Goal: Find specific page/section

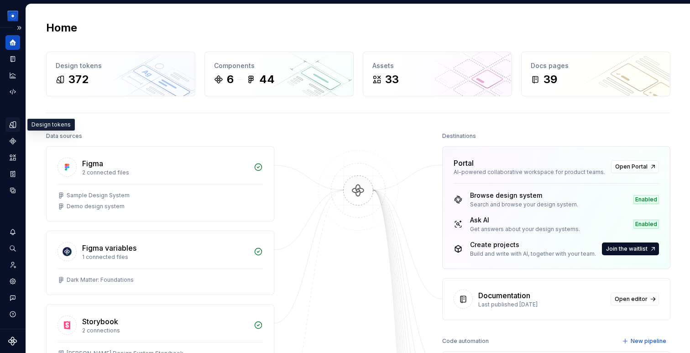
click at [15, 127] on icon "Design tokens" at bounding box center [13, 124] width 6 height 6
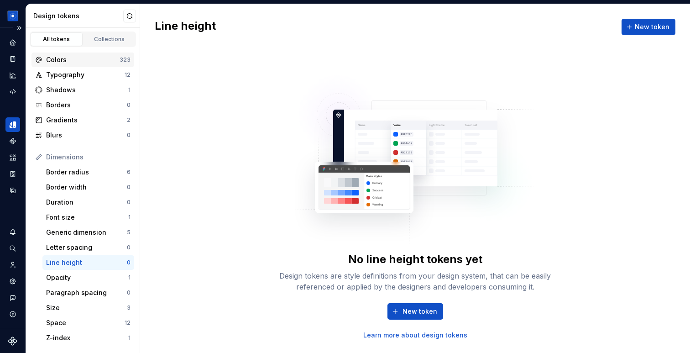
click at [79, 61] on div "Colors" at bounding box center [82, 59] width 73 height 9
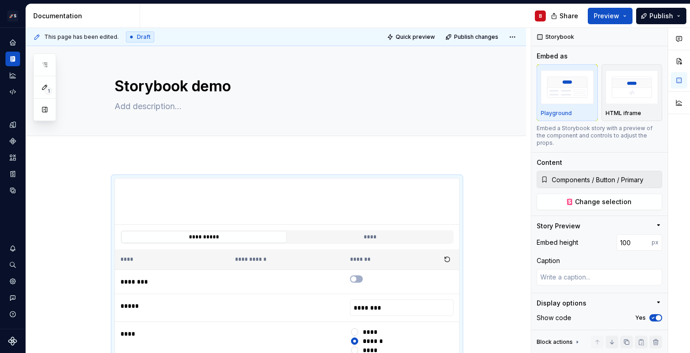
scroll to position [89, 0]
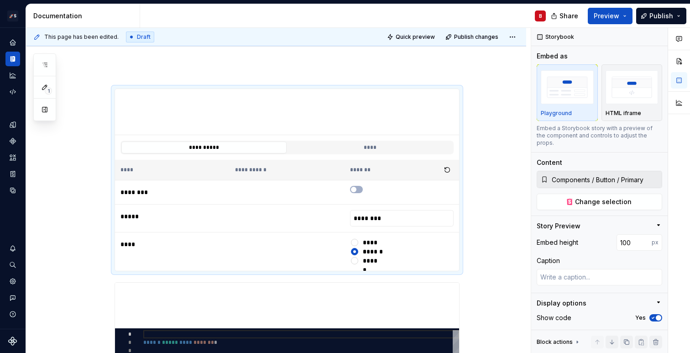
type textarea "*"
